Goal: Communication & Community: Answer question/provide support

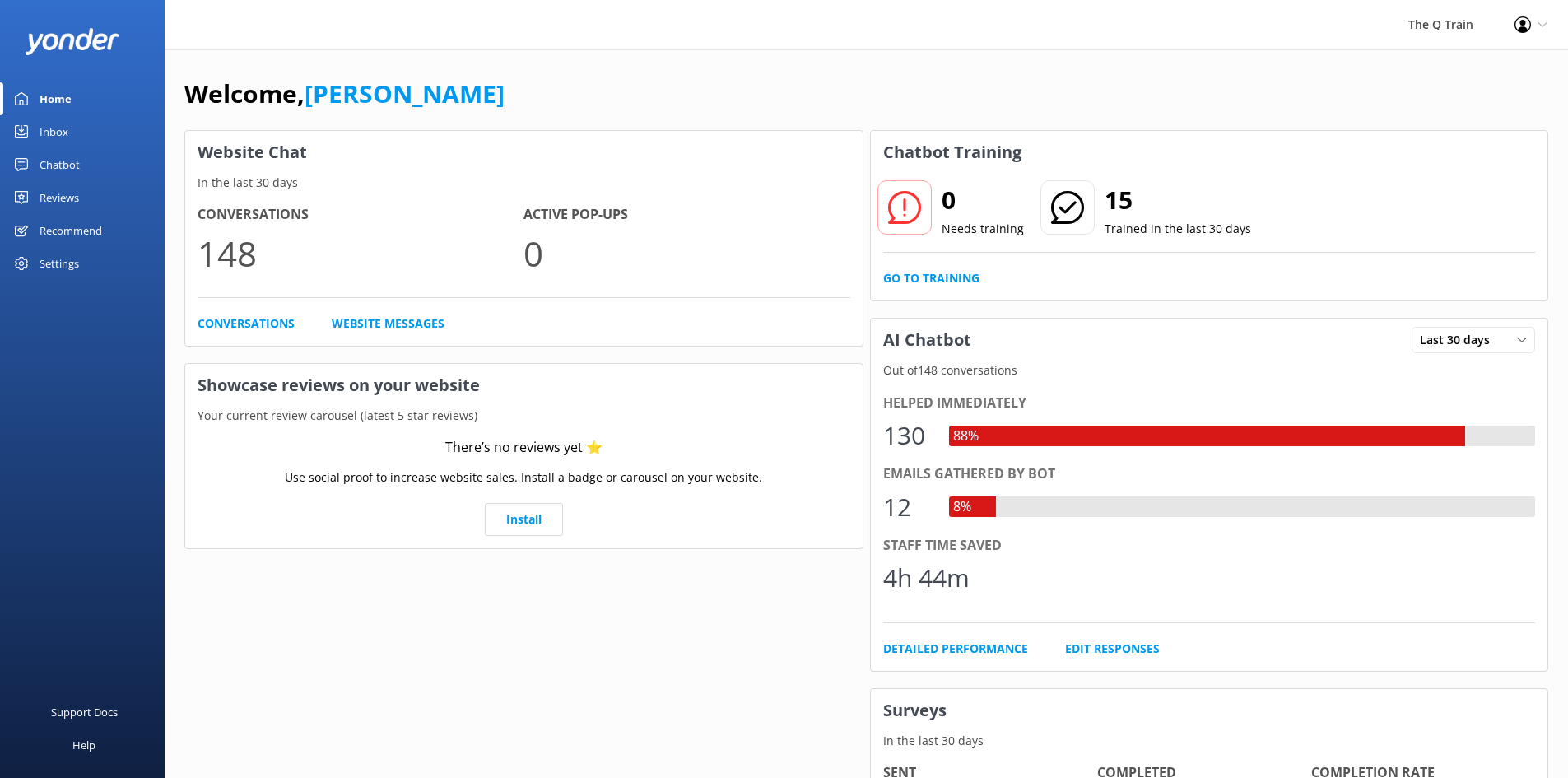
click at [694, 82] on div "Welcome, [PERSON_NAME]" at bounding box center [865, 102] width 1363 height 56
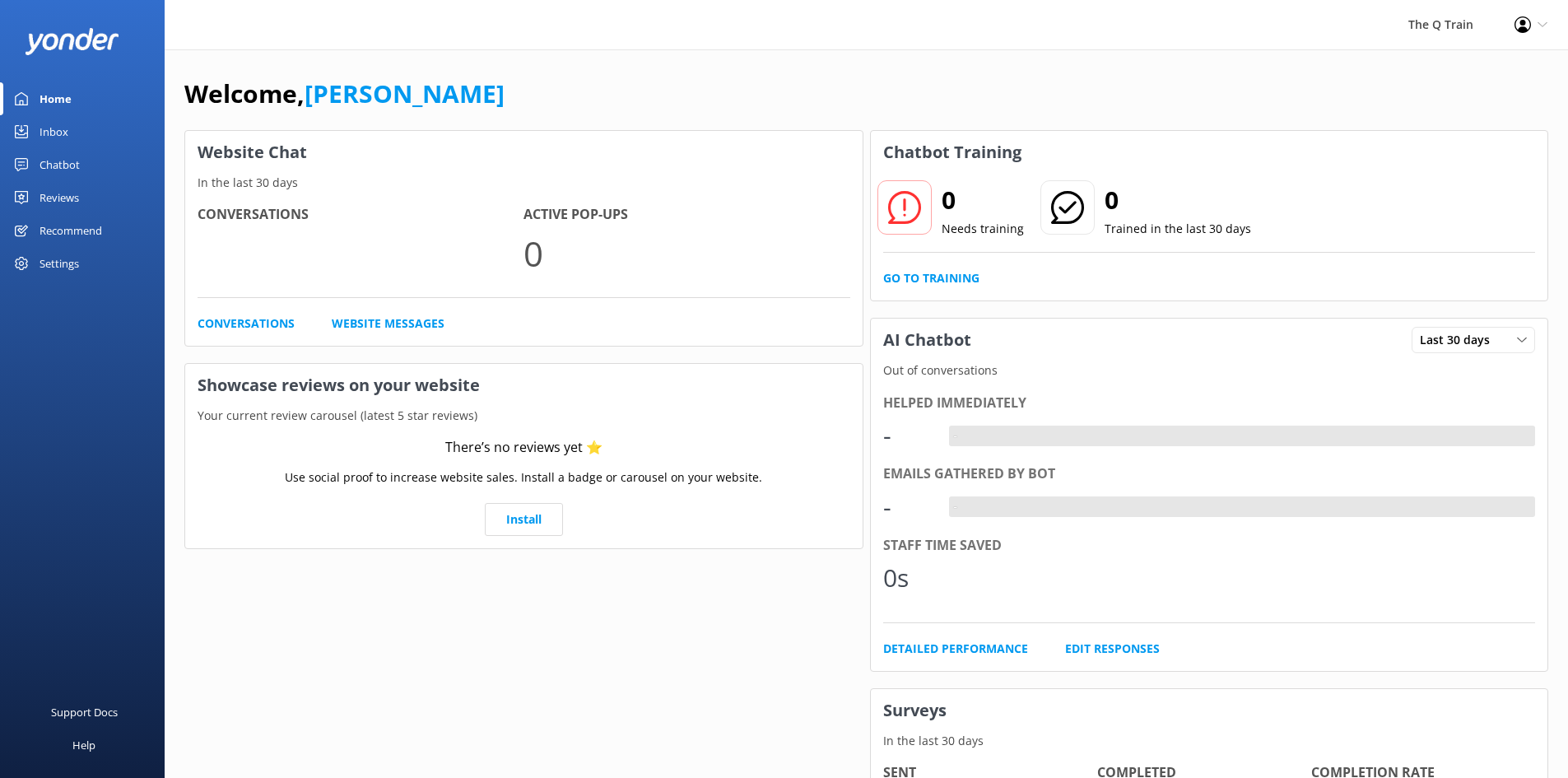
click at [55, 132] on div "Inbox" at bounding box center [53, 131] width 29 height 33
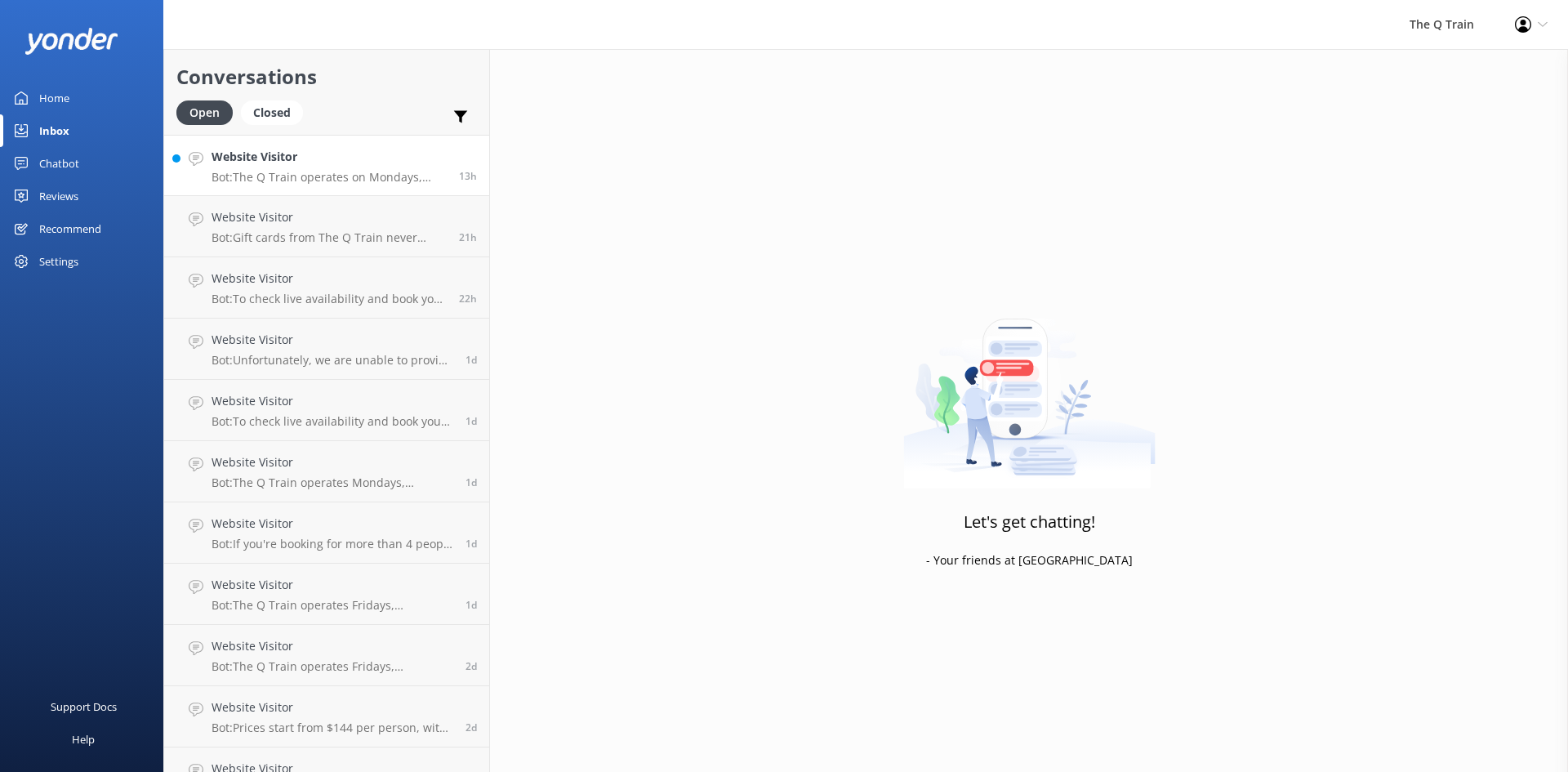
click at [321, 173] on p "Bot: The Q Train operates on Mondays, Thursdays, Fridays, Saturdays, and Sunday…" at bounding box center [329, 177] width 235 height 15
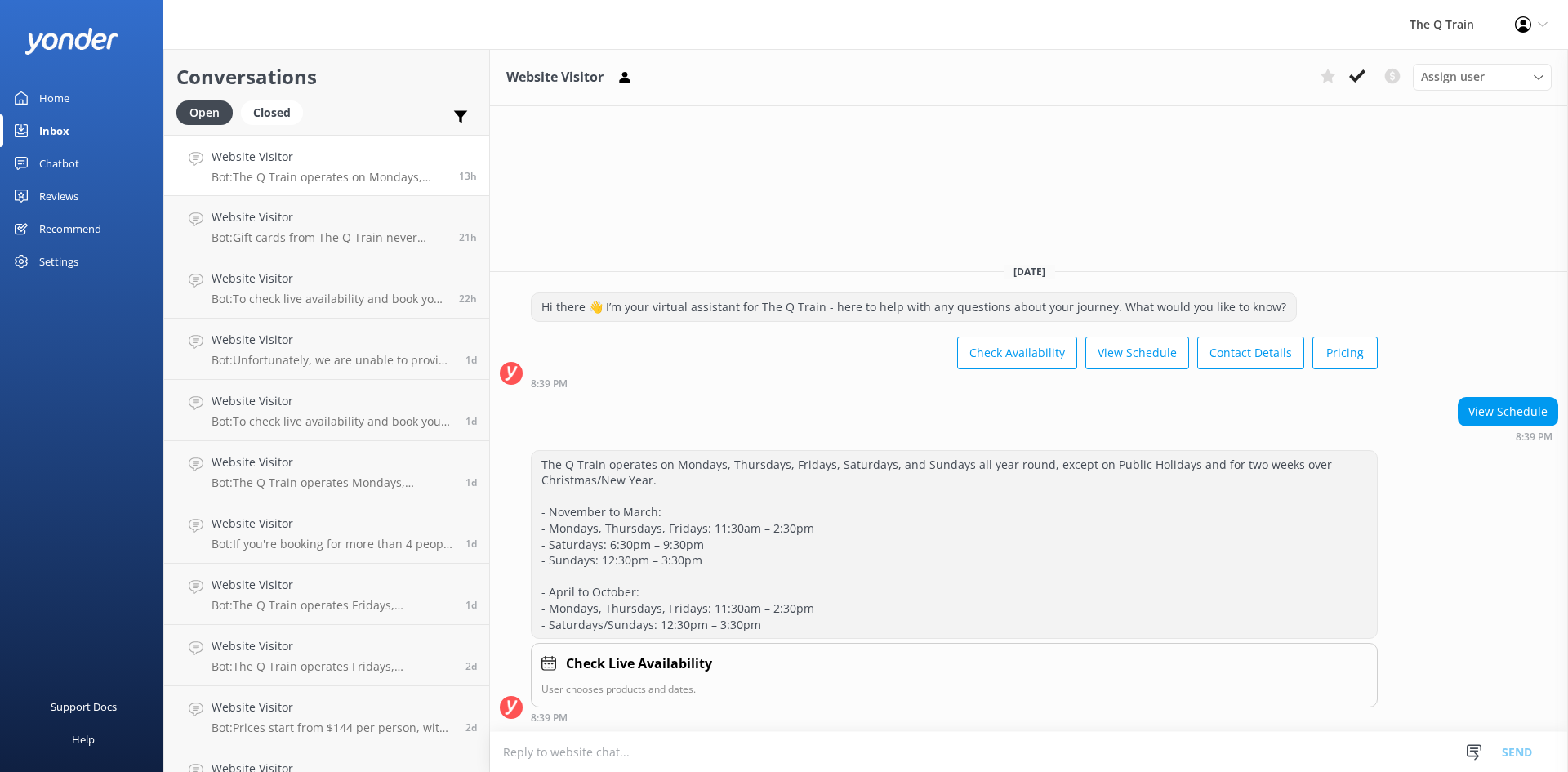
click at [58, 94] on div "Home" at bounding box center [54, 97] width 30 height 32
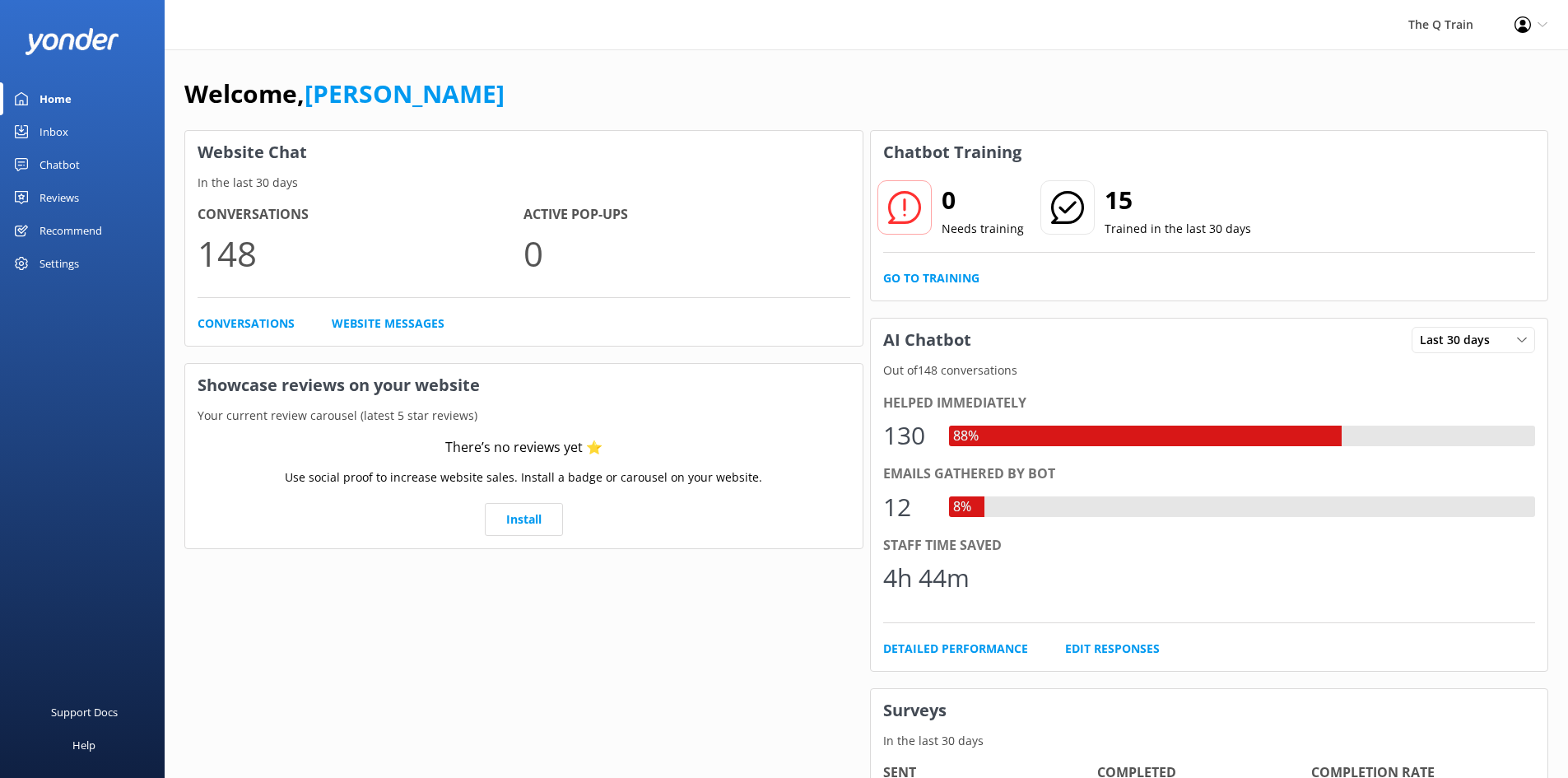
click at [802, 72] on div "Welcome, Kelly Website Chat In the last 30 days Conversations 148 Active Pop-up…" at bounding box center [866, 566] width 1403 height 1034
